Goal: Task Accomplishment & Management: Complete application form

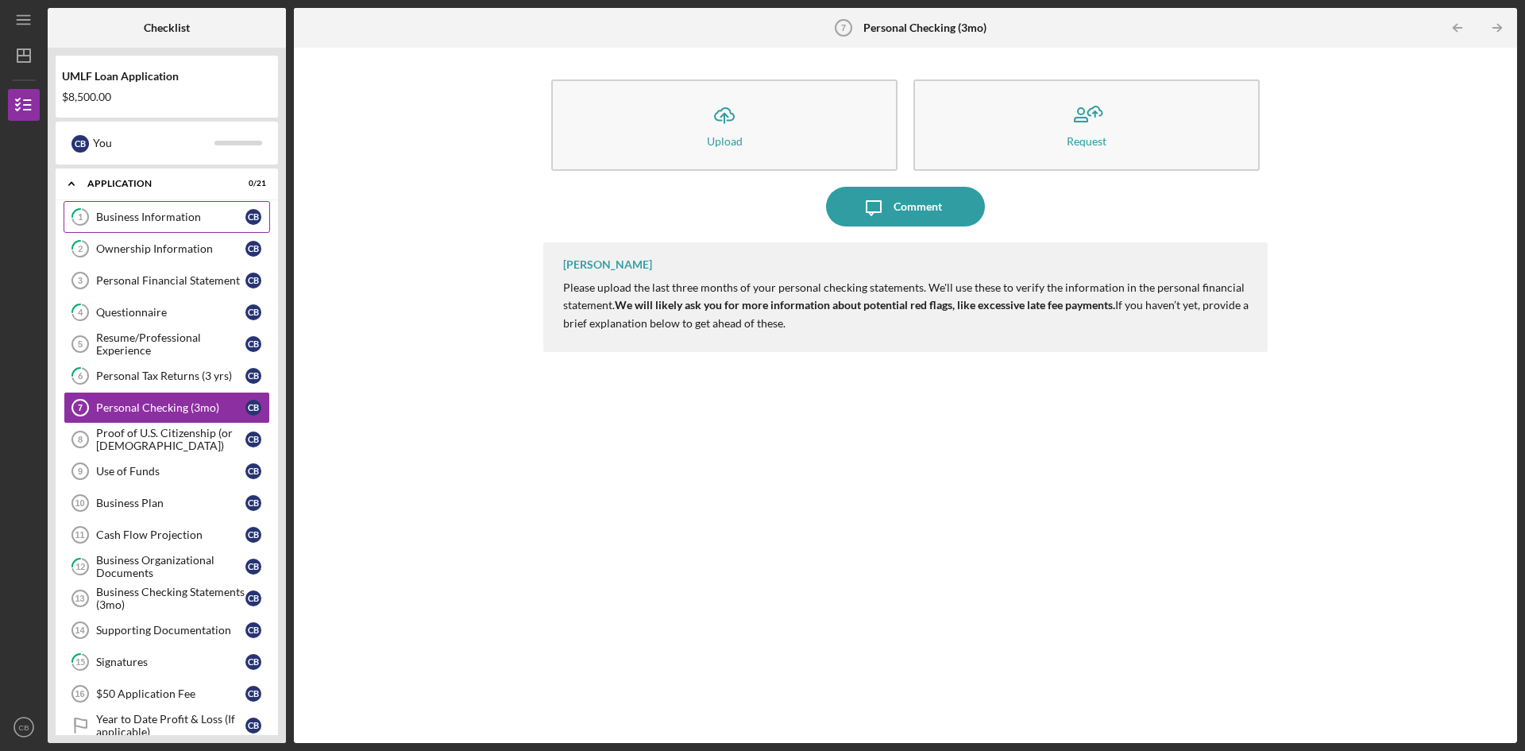
click at [160, 222] on div "Business Information" at bounding box center [170, 217] width 149 height 13
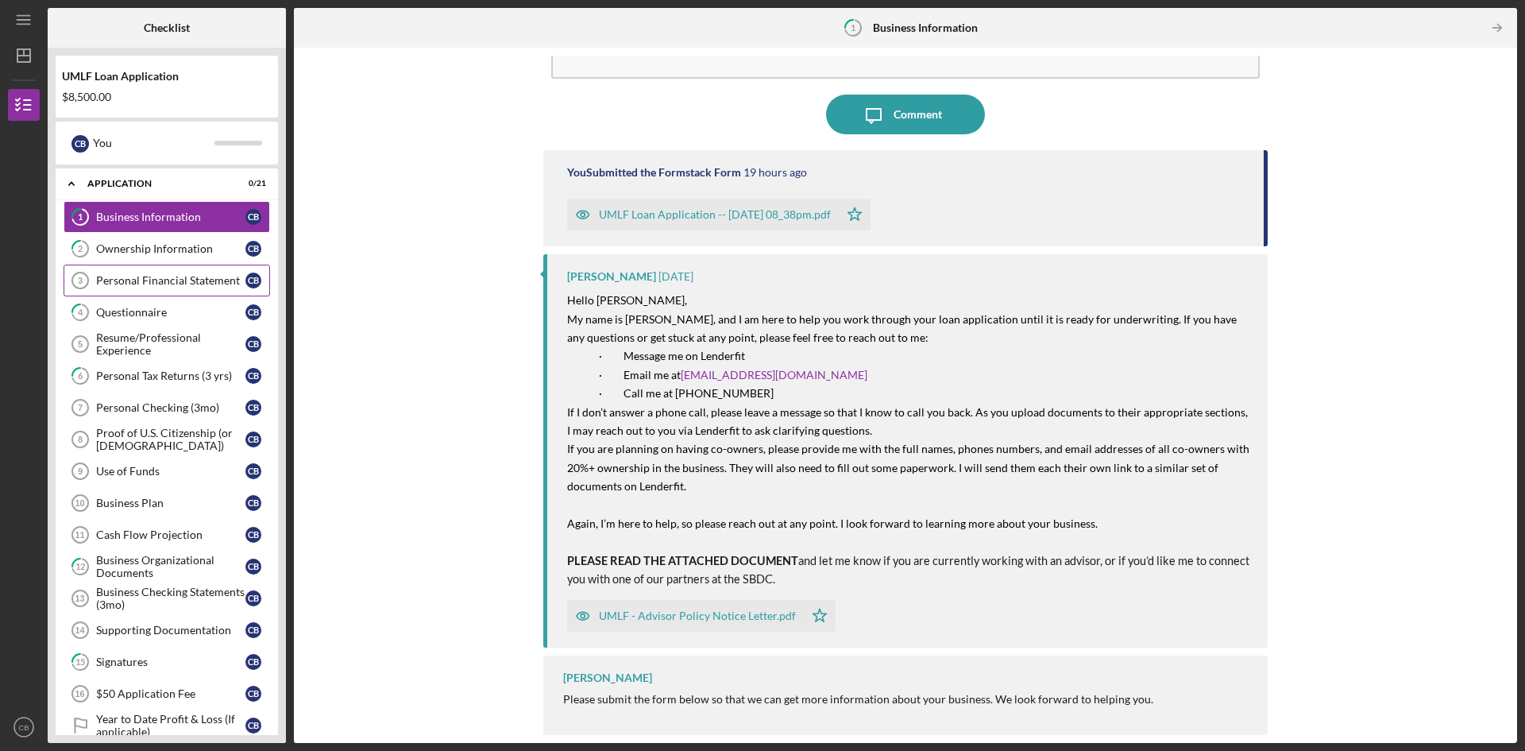
click at [174, 277] on div "Personal Financial Statement" at bounding box center [170, 280] width 149 height 13
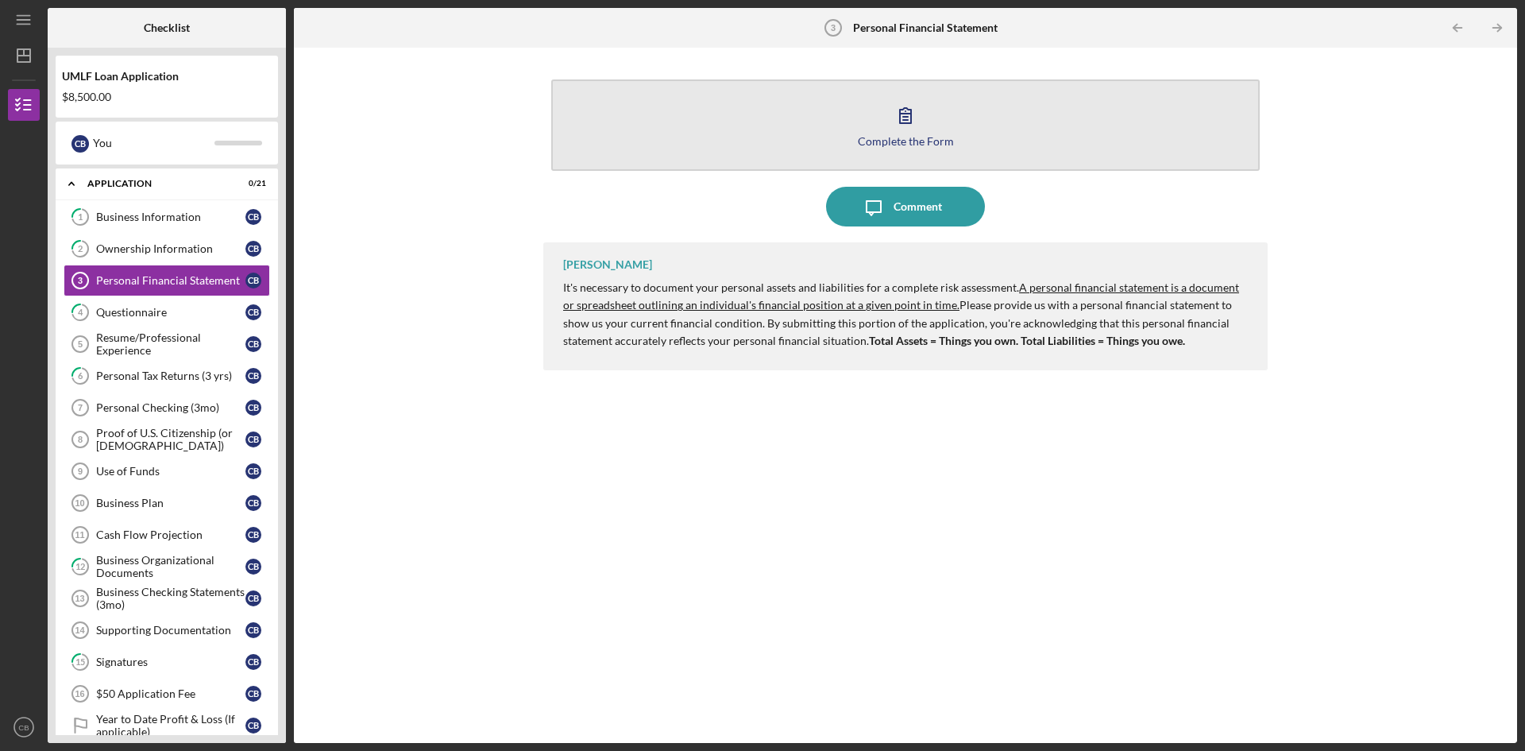
click at [965, 126] on button "Complete the Form Form" at bounding box center [905, 124] width 709 height 91
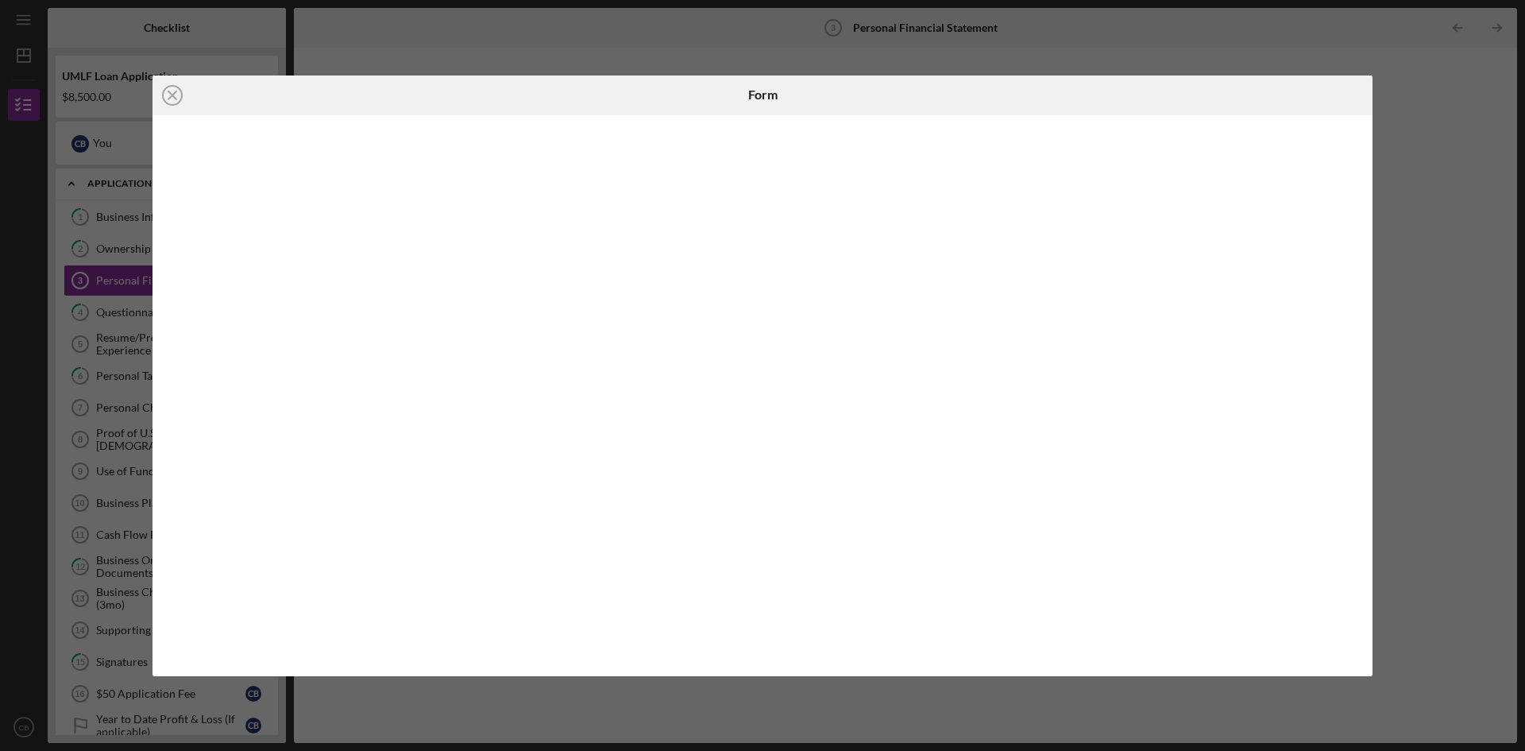
click at [1490, 550] on div "Icon/Close Form" at bounding box center [762, 375] width 1525 height 751
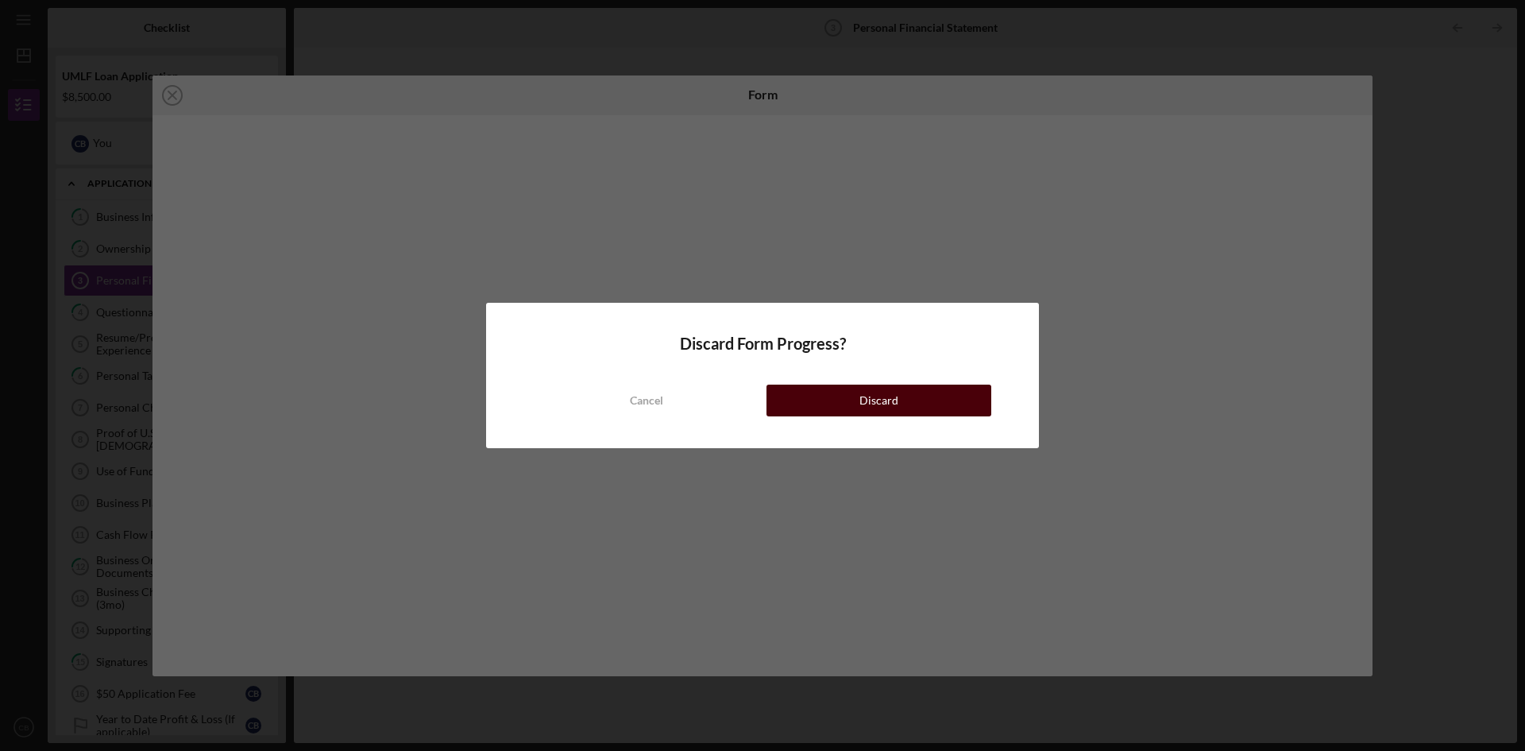
click at [869, 400] on div "Discard" at bounding box center [879, 400] width 39 height 32
